Goal: Navigation & Orientation: Find specific page/section

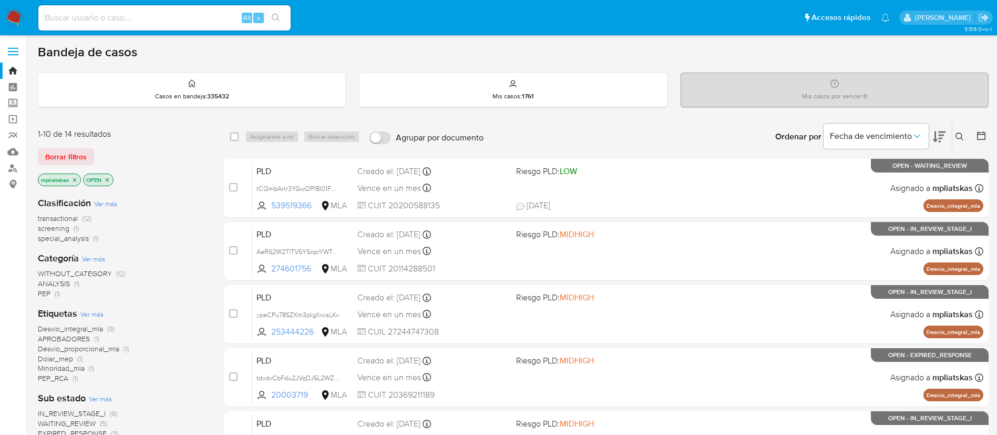
click at [25, 14] on nav "Pausado Ver notificaciones Alt s Accesos rápidos Presiona las siguientes teclas…" at bounding box center [498, 17] width 997 height 35
click at [17, 19] on img at bounding box center [14, 18] width 18 height 18
click at [17, 11] on img at bounding box center [14, 18] width 18 height 18
